Goal: Task Accomplishment & Management: Use online tool/utility

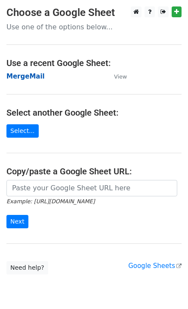
click at [16, 74] on strong "MergeMail" at bounding box center [25, 76] width 38 height 8
click at [34, 79] on strong "MergeMail" at bounding box center [25, 76] width 38 height 8
click at [29, 73] on strong "MergeMail" at bounding box center [25, 76] width 38 height 8
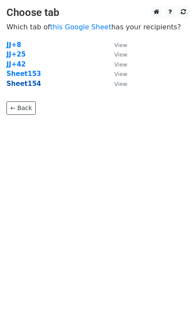
click at [26, 82] on strong "Sheet154" at bounding box center [23, 84] width 34 height 8
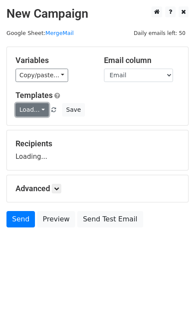
click at [33, 104] on link "Load..." at bounding box center [32, 109] width 33 height 13
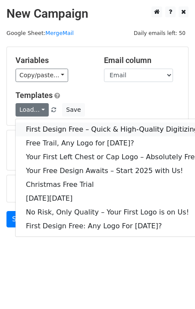
click at [52, 125] on link "First Design Free – Quick & High-Quality Digitizing!" at bounding box center [114, 129] width 196 height 14
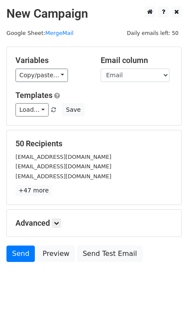
click at [17, 265] on div "Send Preview Send Test Email" at bounding box center [94, 255] width 188 height 21
click at [18, 253] on link "Send" at bounding box center [20, 253] width 28 height 16
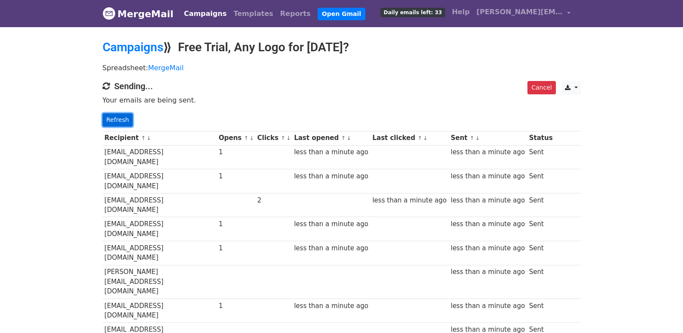
click at [118, 124] on link "Refresh" at bounding box center [118, 119] width 31 height 13
click at [118, 122] on link "Refresh" at bounding box center [118, 119] width 31 height 13
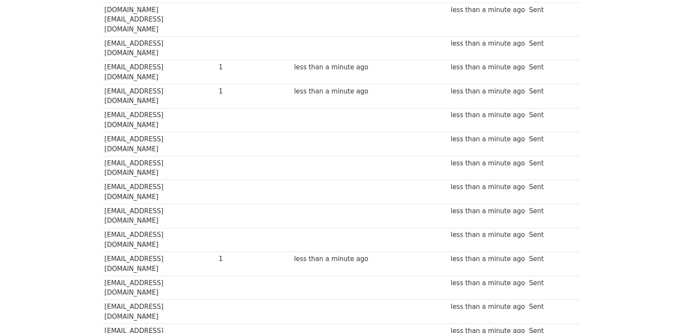
scroll to position [606, 0]
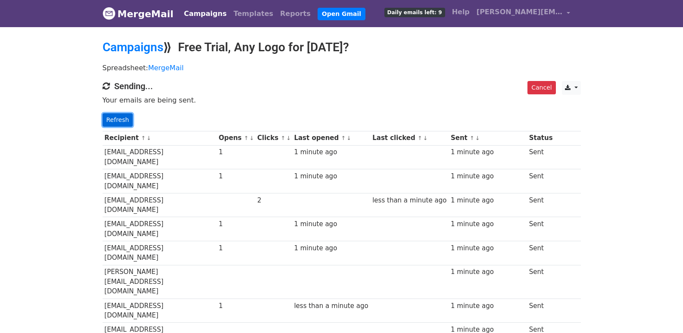
click at [118, 121] on link "Refresh" at bounding box center [118, 119] width 31 height 13
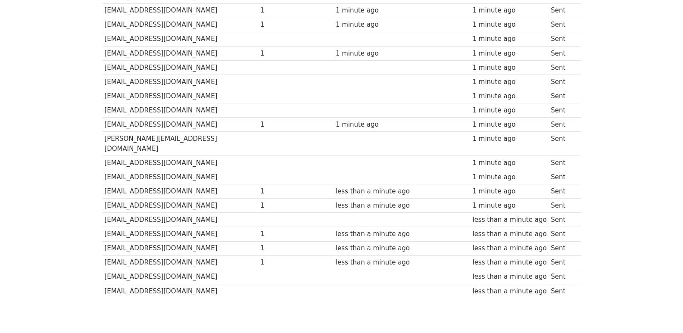
scroll to position [600, 0]
